Goal: Task Accomplishment & Management: Use online tool/utility

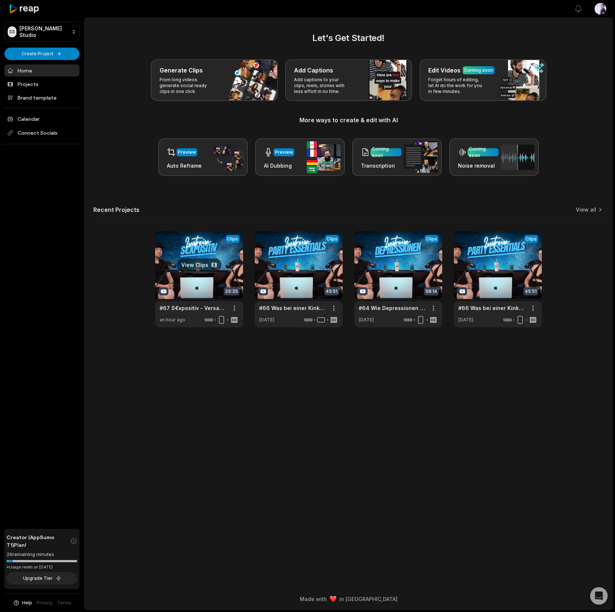
click at [178, 243] on link at bounding box center [199, 279] width 88 height 96
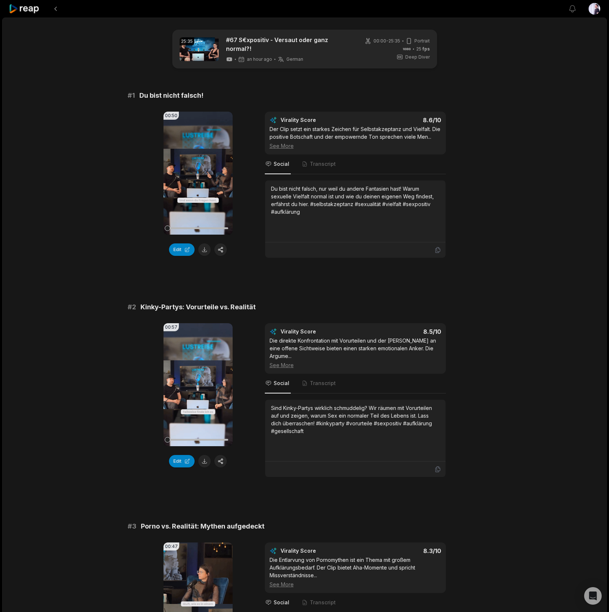
click at [185, 247] on button "Edit" at bounding box center [182, 249] width 26 height 12
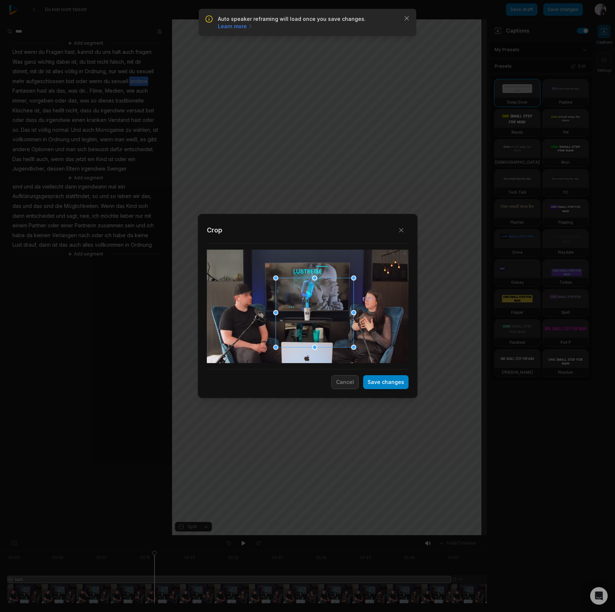
drag, startPoint x: 340, startPoint y: 335, endPoint x: 332, endPoint y: 327, distance: 11.9
click at [353, 348] on div at bounding box center [353, 347] width 5 height 5
drag, startPoint x: 322, startPoint y: 317, endPoint x: 374, endPoint y: 324, distance: 52.8
click at [374, 324] on div at bounding box center [366, 319] width 78 height 69
click at [387, 381] on button "Save changes" at bounding box center [385, 382] width 45 height 14
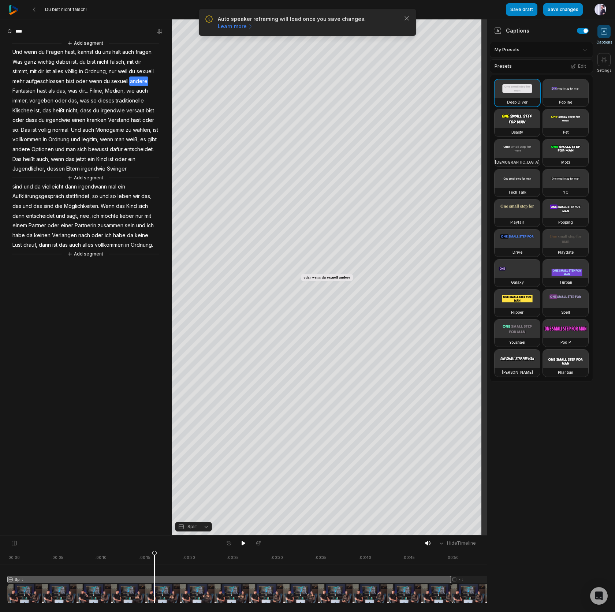
click at [478, 578] on div at bounding box center [307, 577] width 601 height 52
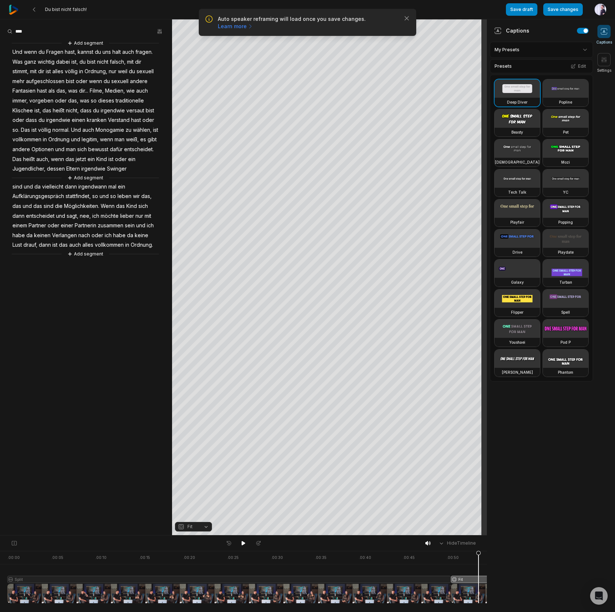
click at [198, 523] on button "Fit" at bounding box center [193, 527] width 37 height 10
click at [193, 497] on div "Split" at bounding box center [193, 496] width 37 height 10
click at [328, 183] on div "Crop" at bounding box center [329, 186] width 20 height 7
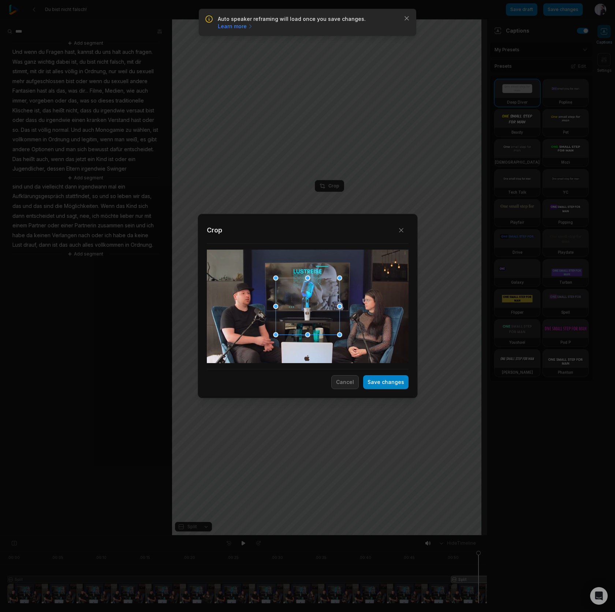
click at [351, 343] on div at bounding box center [308, 306] width 202 height 113
click at [350, 535] on div "Close Crop Save changes Cancel" at bounding box center [307, 535] width 615 height 0
drag, startPoint x: 340, startPoint y: 335, endPoint x: 350, endPoint y: 340, distance: 11.6
click at [350, 340] on div at bounding box center [324, 317] width 74 height 66
drag, startPoint x: 311, startPoint y: 323, endPoint x: 239, endPoint y: 319, distance: 72.2
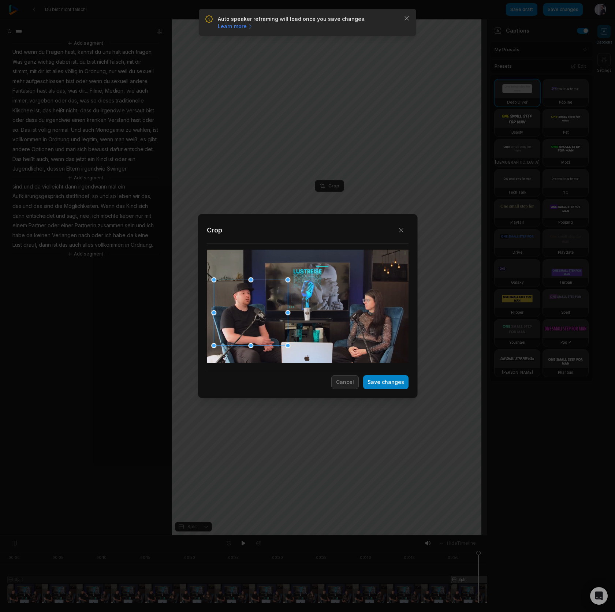
click at [239, 319] on div at bounding box center [251, 313] width 74 height 66
click at [405, 383] on button "Save changes" at bounding box center [385, 382] width 45 height 14
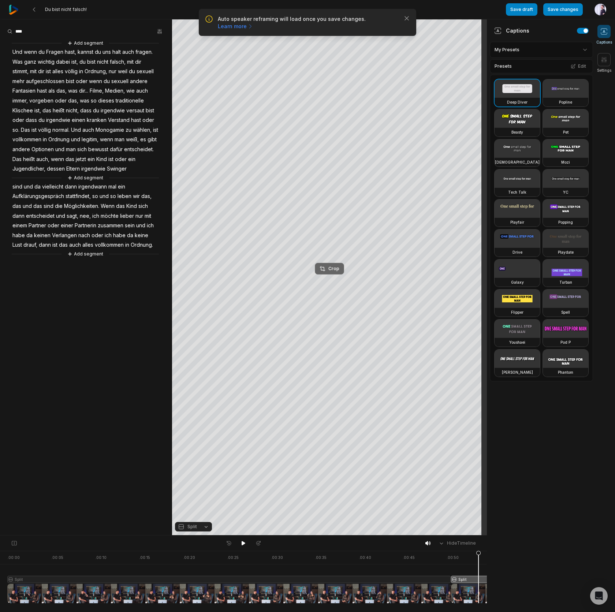
click at [324, 267] on icon at bounding box center [322, 268] width 5 height 5
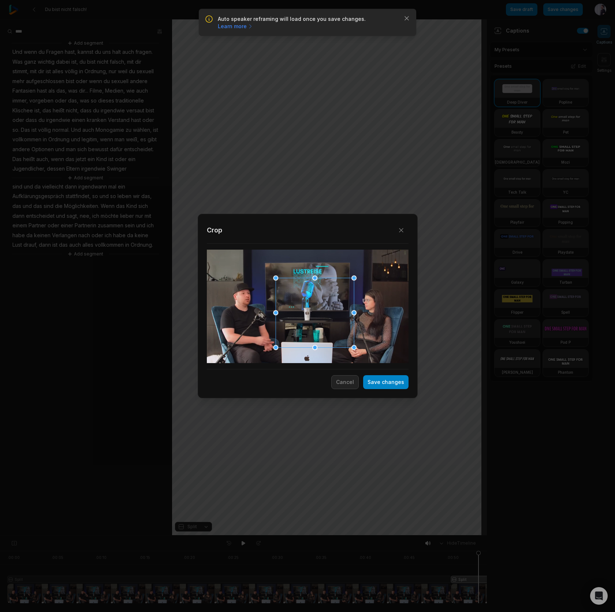
drag, startPoint x: 341, startPoint y: 333, endPoint x: 332, endPoint y: 328, distance: 9.9
click at [356, 535] on div "Close Crop Save changes Cancel" at bounding box center [307, 535] width 615 height 0
drag, startPoint x: 319, startPoint y: 318, endPoint x: 380, endPoint y: 324, distance: 61.4
click at [380, 324] on div at bounding box center [369, 319] width 78 height 70
click at [387, 382] on button "Save changes" at bounding box center [385, 382] width 45 height 14
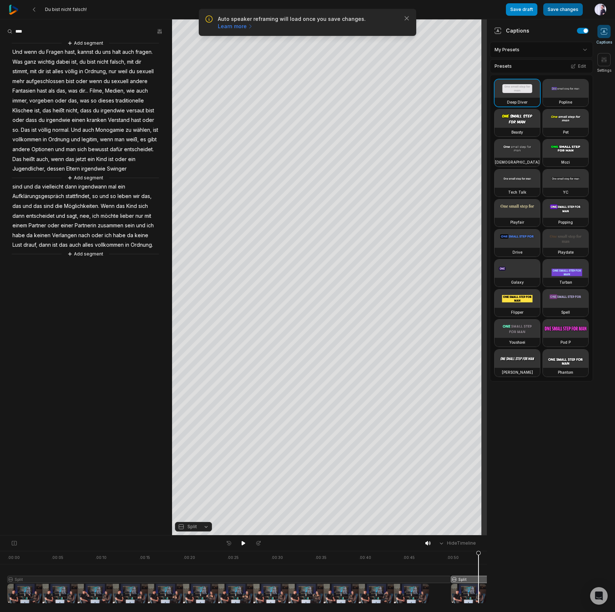
click at [559, 10] on button "Save changes" at bounding box center [563, 9] width 40 height 12
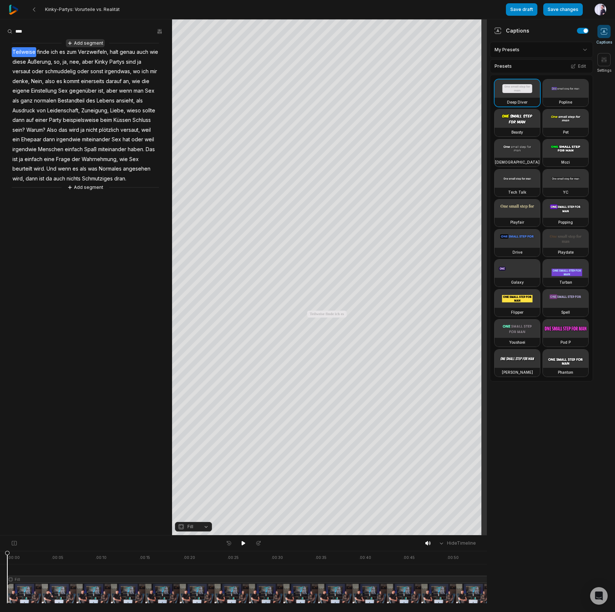
click at [79, 40] on button "Add segment" at bounding box center [85, 43] width 39 height 8
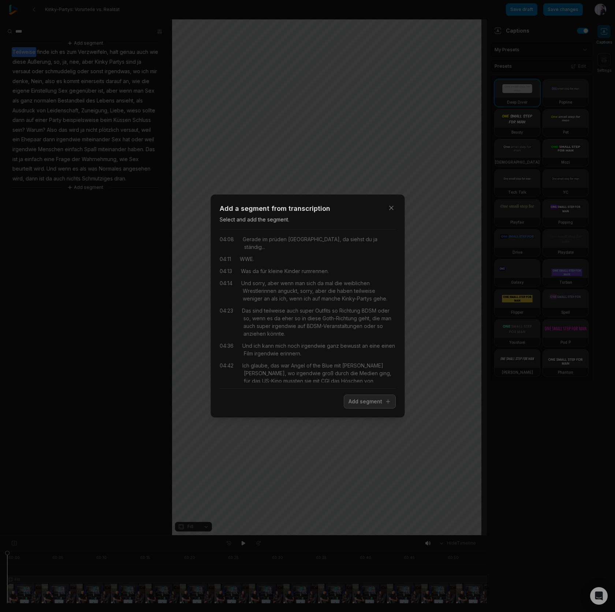
scroll to position [894, 0]
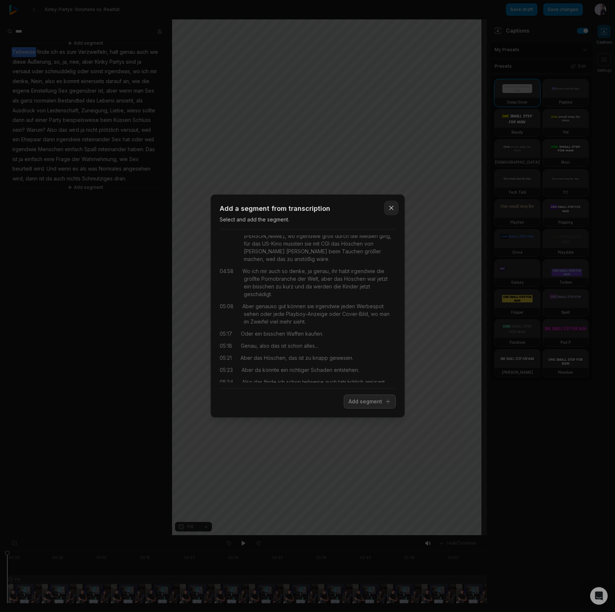
click at [391, 209] on icon "button" at bounding box center [391, 207] width 7 height 7
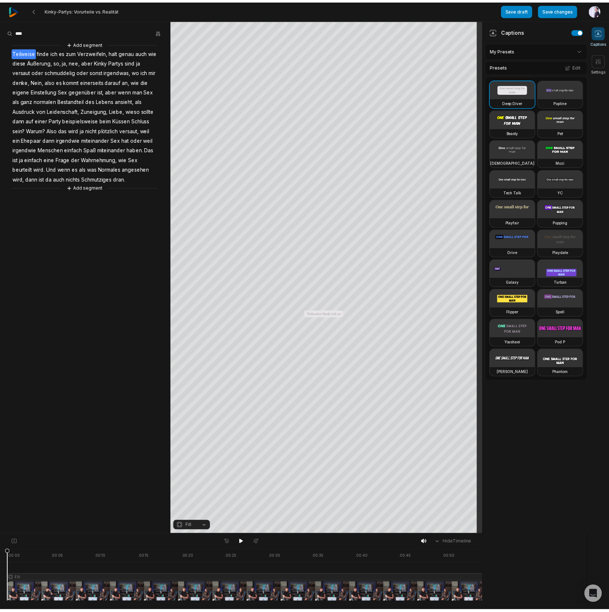
scroll to position [0, 0]
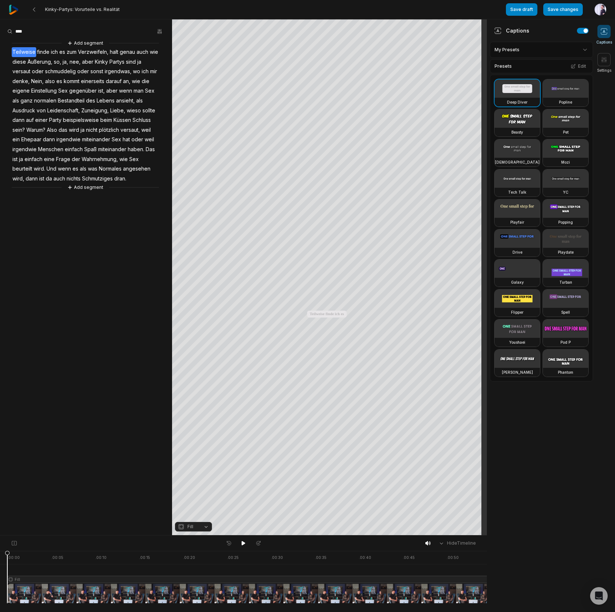
click at [184, 525] on icon "button" at bounding box center [181, 526] width 7 height 7
click at [190, 497] on div "Split" at bounding box center [193, 496] width 37 height 10
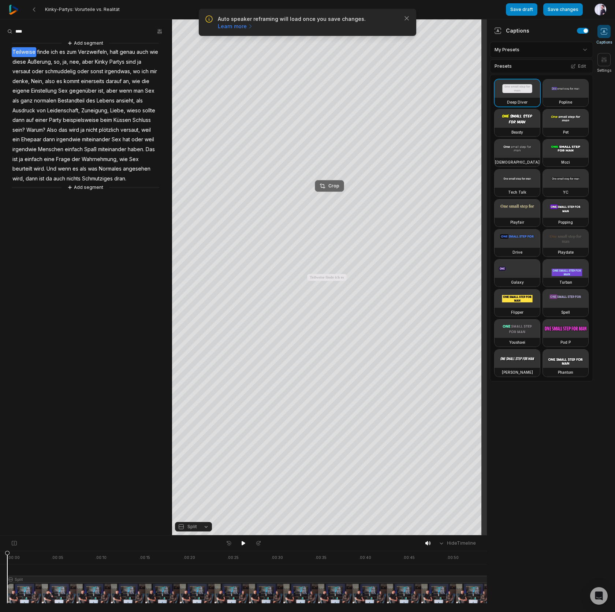
click at [329, 186] on div "Crop" at bounding box center [329, 186] width 20 height 7
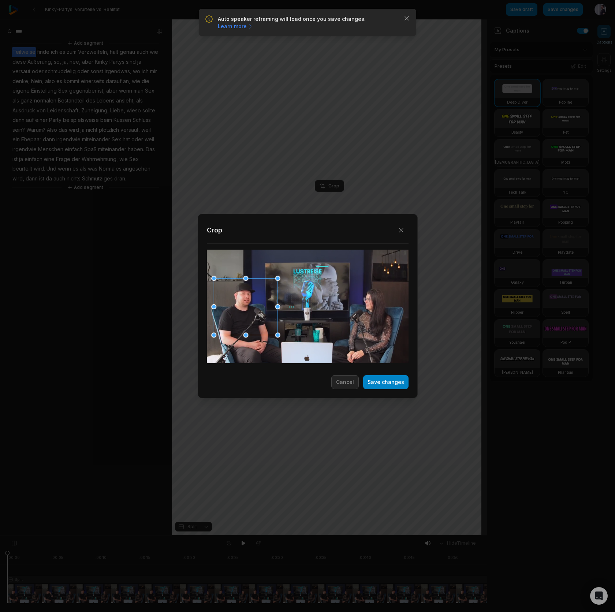
drag, startPoint x: 313, startPoint y: 315, endPoint x: 251, endPoint y: 315, distance: 61.9
click at [251, 315] on div at bounding box center [246, 307] width 64 height 57
click at [386, 382] on button "Save changes" at bounding box center [385, 382] width 45 height 14
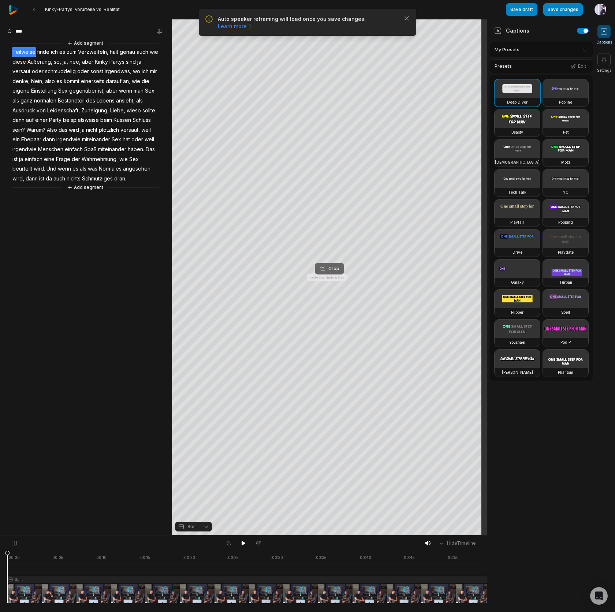
click at [335, 269] on div "Crop" at bounding box center [329, 268] width 20 height 7
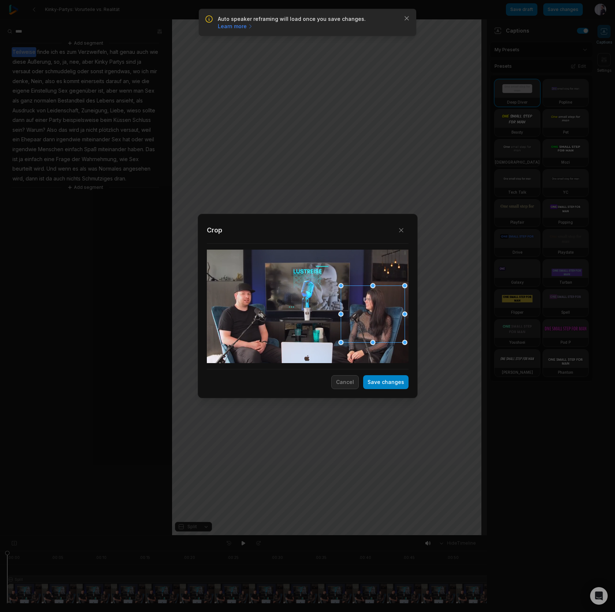
drag, startPoint x: 303, startPoint y: 305, endPoint x: 367, endPoint y: 313, distance: 64.5
click at [367, 313] on div at bounding box center [373, 314] width 64 height 57
click at [393, 384] on button "Save changes" at bounding box center [385, 382] width 45 height 14
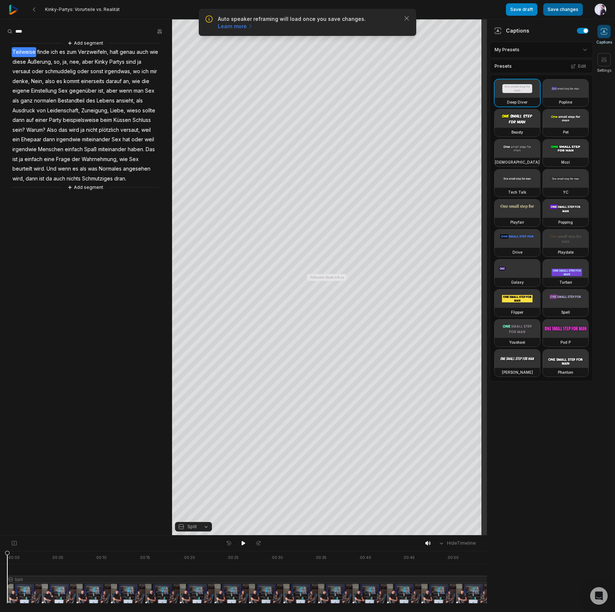
click at [561, 13] on button "Save changes" at bounding box center [563, 9] width 40 height 12
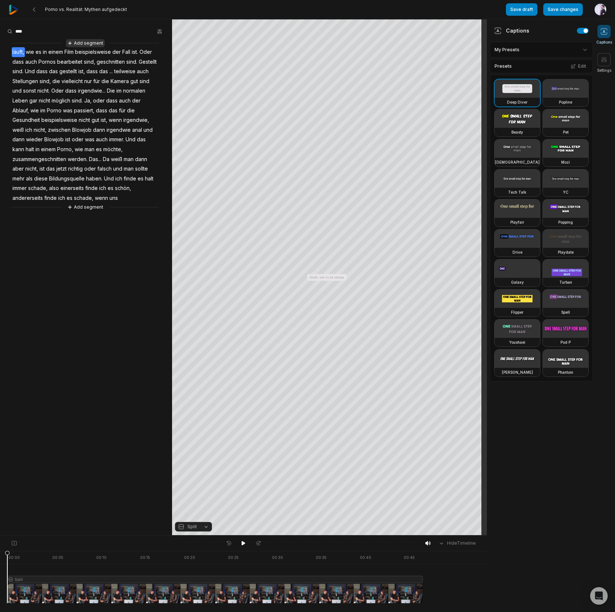
click at [85, 40] on button "Add segment" at bounding box center [85, 43] width 39 height 8
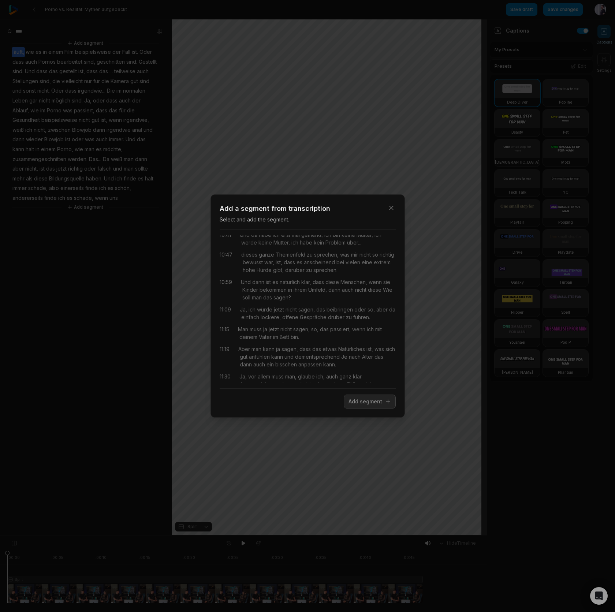
scroll to position [2065, 0]
